Goal: Transaction & Acquisition: Purchase product/service

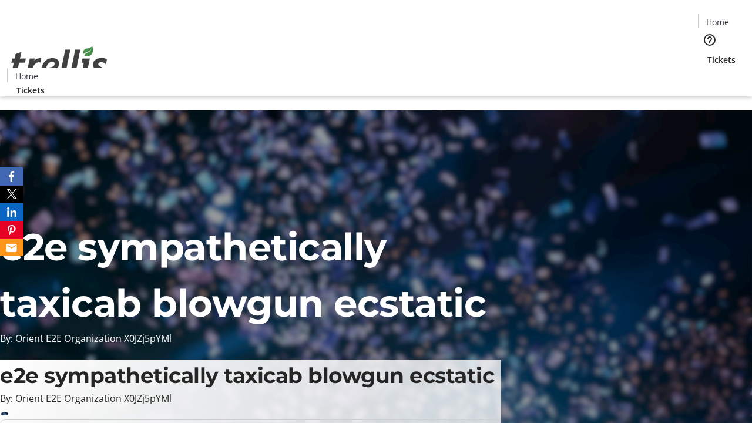
click at [708, 53] on span "Tickets" at bounding box center [722, 59] width 28 height 12
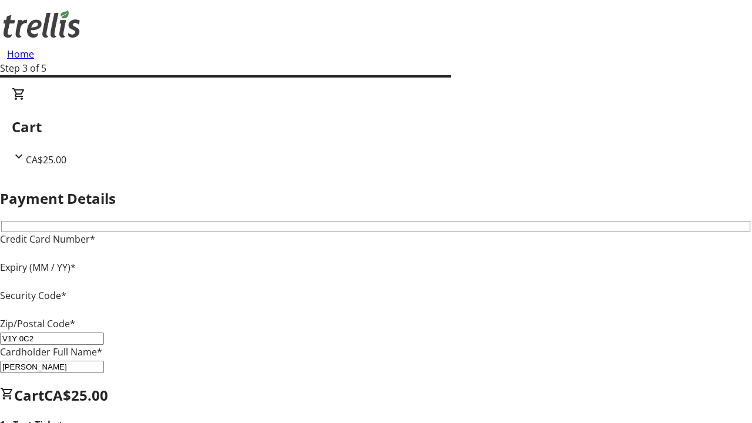
type input "V1Y 0C2"
